Goal: Browse casually: Explore the website without a specific task or goal

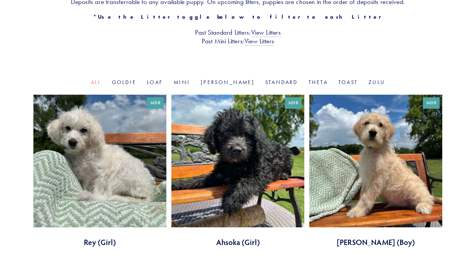
scroll to position [166, 0]
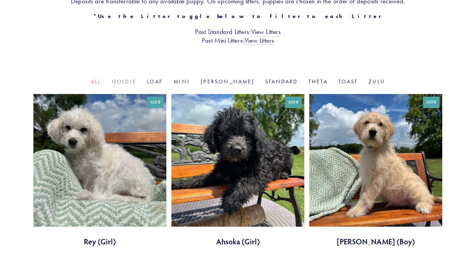
click at [136, 80] on link "Goldie" at bounding box center [124, 81] width 24 height 6
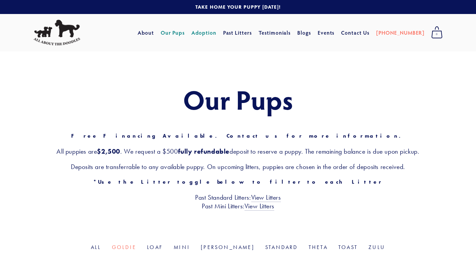
click at [216, 33] on link "Adoption" at bounding box center [203, 33] width 25 height 12
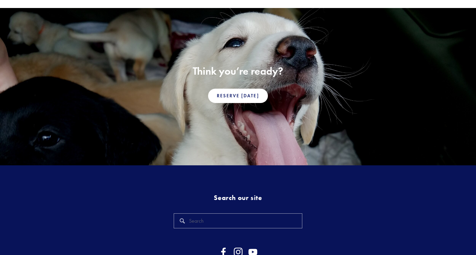
scroll to position [476, 0]
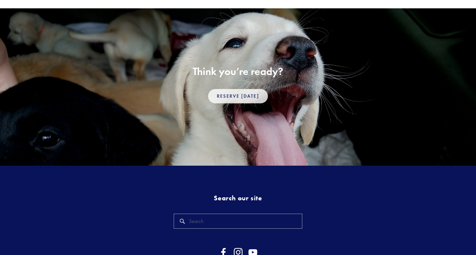
click at [248, 92] on link "Reserve Today" at bounding box center [237, 96] width 59 height 14
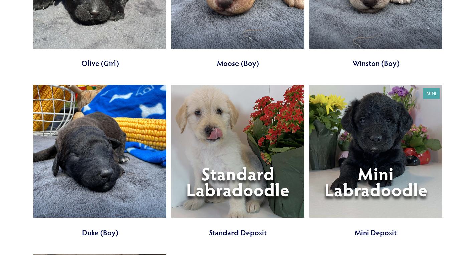
scroll to position [2206, 0]
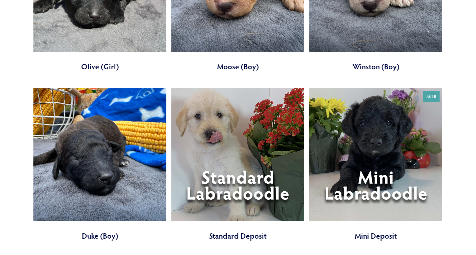
click at [249, 164] on link at bounding box center [237, 164] width 133 height 153
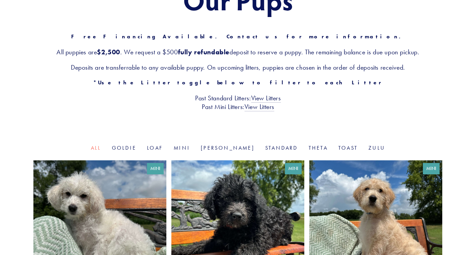
scroll to position [111, 0]
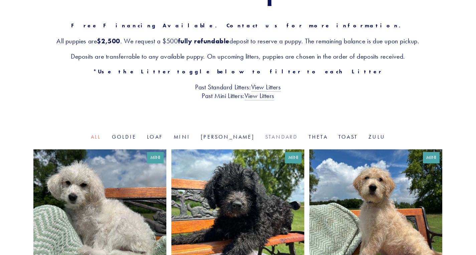
click at [265, 138] on link "Standard" at bounding box center [281, 137] width 33 height 6
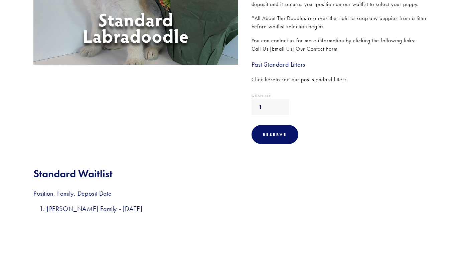
scroll to position [180, 0]
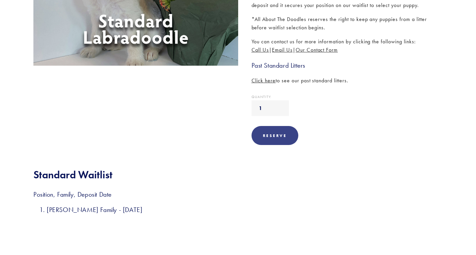
click at [285, 138] on div "Reserve" at bounding box center [275, 135] width 24 height 5
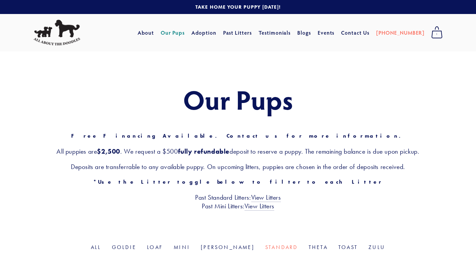
click at [434, 35] on span "1" at bounding box center [436, 34] width 11 height 9
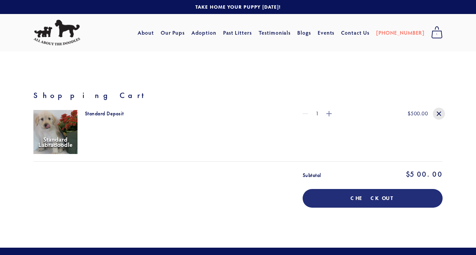
click at [442, 111] on span "Remove Standard Deposit" at bounding box center [439, 114] width 12 height 12
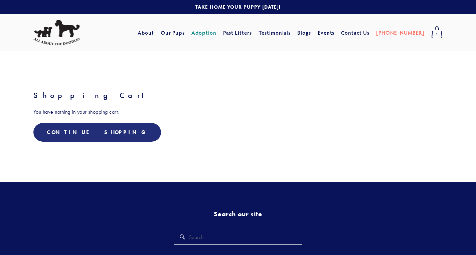
click at [216, 31] on link "Adoption" at bounding box center [203, 33] width 25 height 12
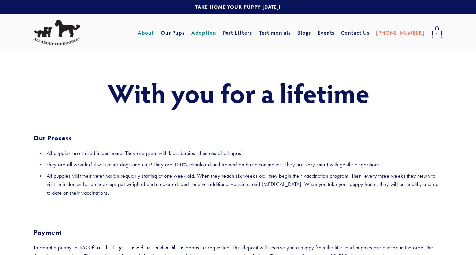
click at [154, 34] on link "About" at bounding box center [146, 33] width 16 height 12
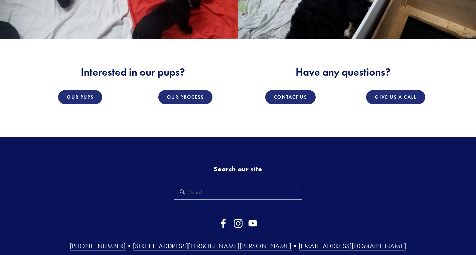
scroll to position [981, 0]
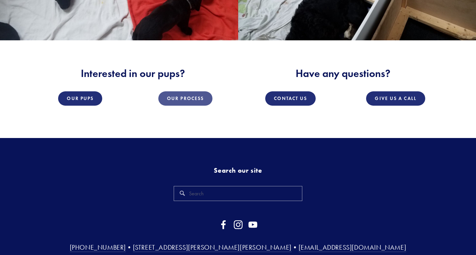
click at [189, 91] on link "Our Process" at bounding box center [185, 98] width 54 height 14
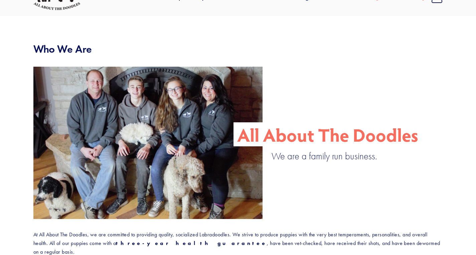
scroll to position [0, 0]
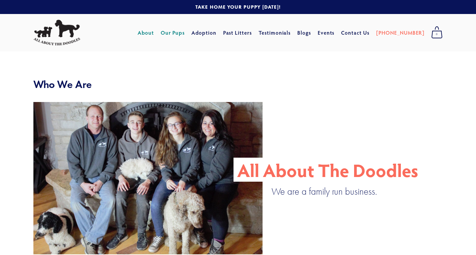
click at [185, 29] on link "Our Pups" at bounding box center [173, 33] width 24 height 12
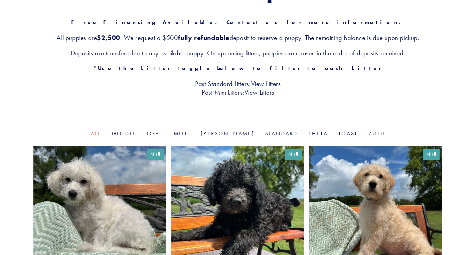
scroll to position [114, 0]
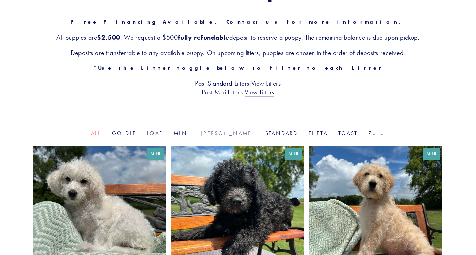
click at [228, 135] on link "Rosie" at bounding box center [228, 133] width 54 height 6
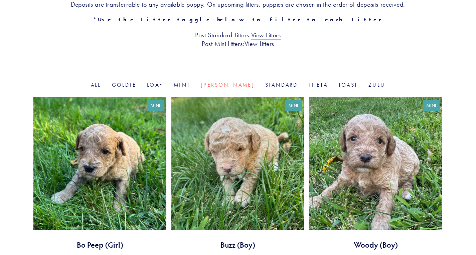
scroll to position [164, 0]
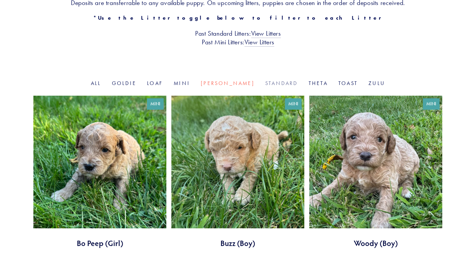
click at [267, 85] on link "Standard" at bounding box center [281, 83] width 33 height 6
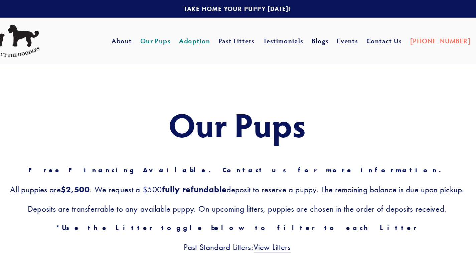
click at [216, 32] on link "Adoption" at bounding box center [203, 33] width 25 height 12
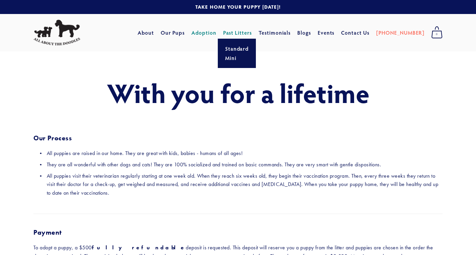
click at [252, 32] on link "Past Litters" at bounding box center [237, 32] width 29 height 7
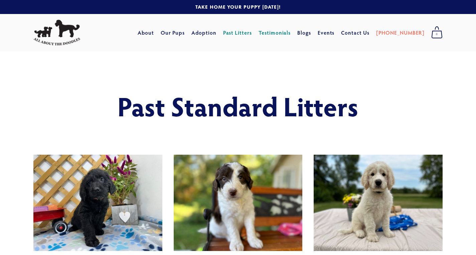
click at [291, 32] on link "Testimonials" at bounding box center [274, 33] width 32 height 12
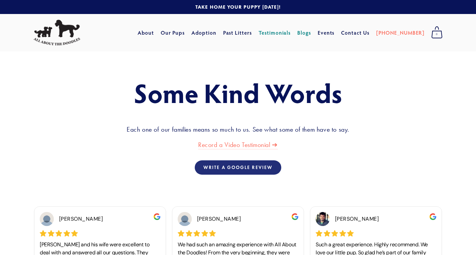
click at [311, 34] on link "Blogs" at bounding box center [304, 33] width 14 height 12
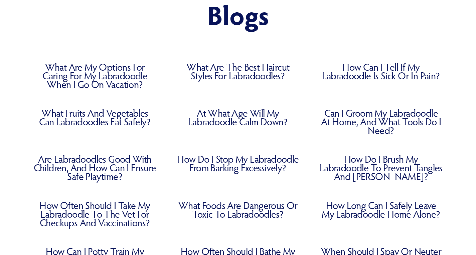
scroll to position [85, 0]
click at [395, 211] on link "How Long Can I Safely Leave My Labradoodle Home Alone?" at bounding box center [380, 209] width 123 height 17
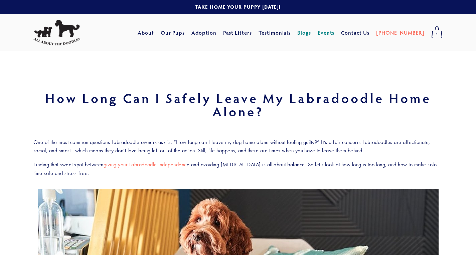
click at [335, 33] on link "Events" at bounding box center [325, 33] width 17 height 12
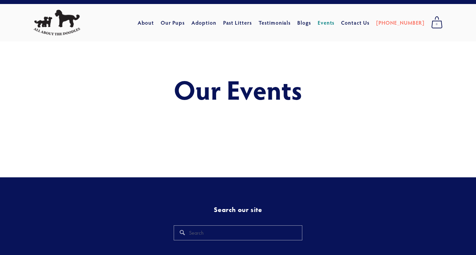
scroll to position [13, 0]
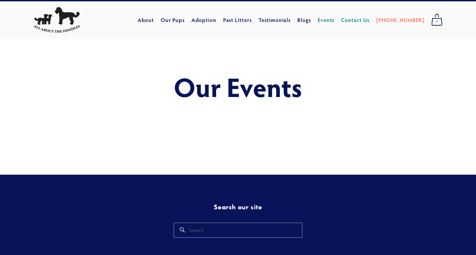
click at [369, 19] on link "Contact Us" at bounding box center [355, 20] width 28 height 12
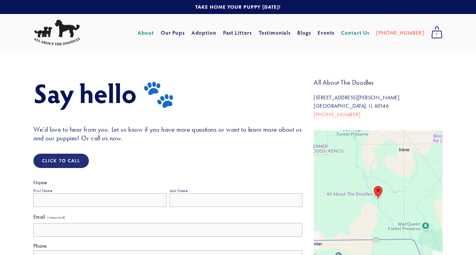
click at [154, 33] on link "About" at bounding box center [146, 33] width 16 height 12
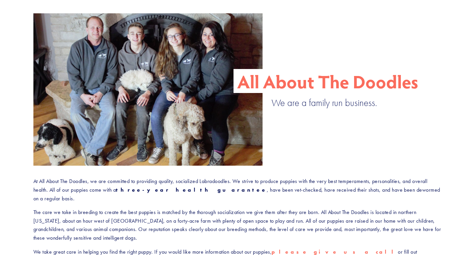
scroll to position [90, 0]
